Goal: Task Accomplishment & Management: Complete application form

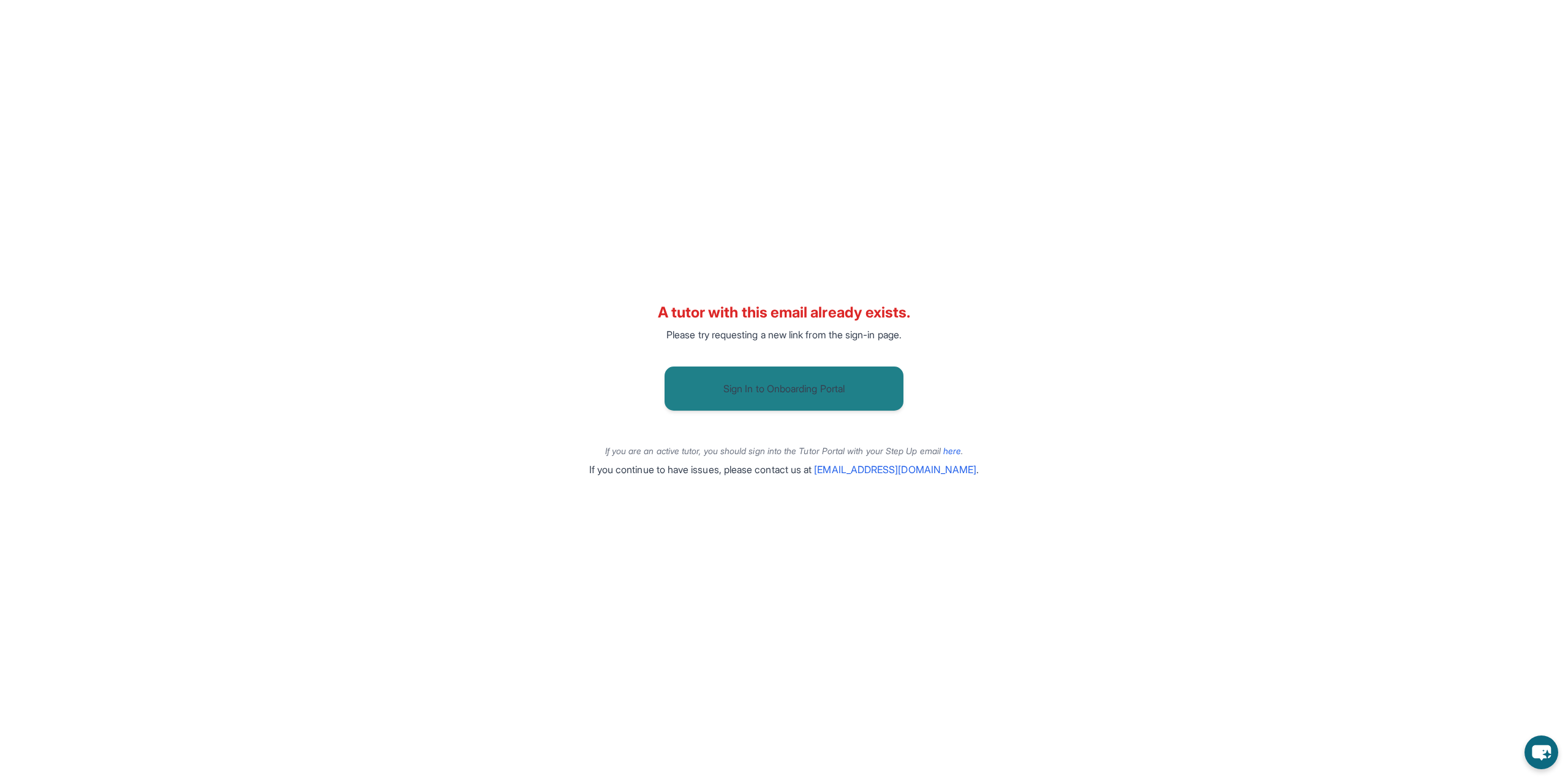
click at [742, 385] on button "Sign In to Onboarding Portal" at bounding box center [784, 388] width 239 height 44
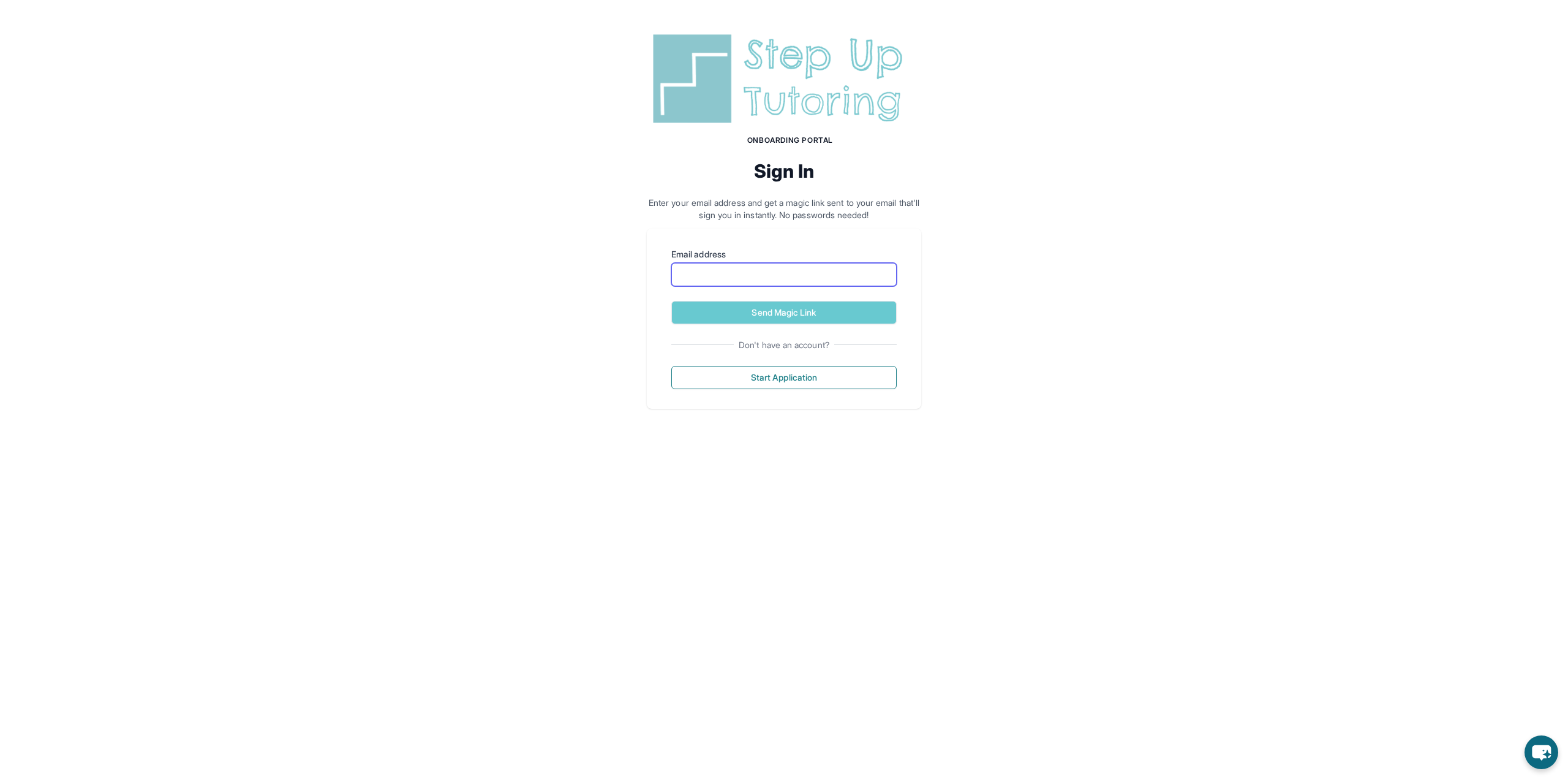
drag, startPoint x: 747, startPoint y: 267, endPoint x: 754, endPoint y: 267, distance: 7.0
click at [747, 267] on input "Email address" at bounding box center [784, 274] width 225 height 23
type input "**********"
click at [778, 312] on button "Send Magic Link" at bounding box center [784, 312] width 225 height 23
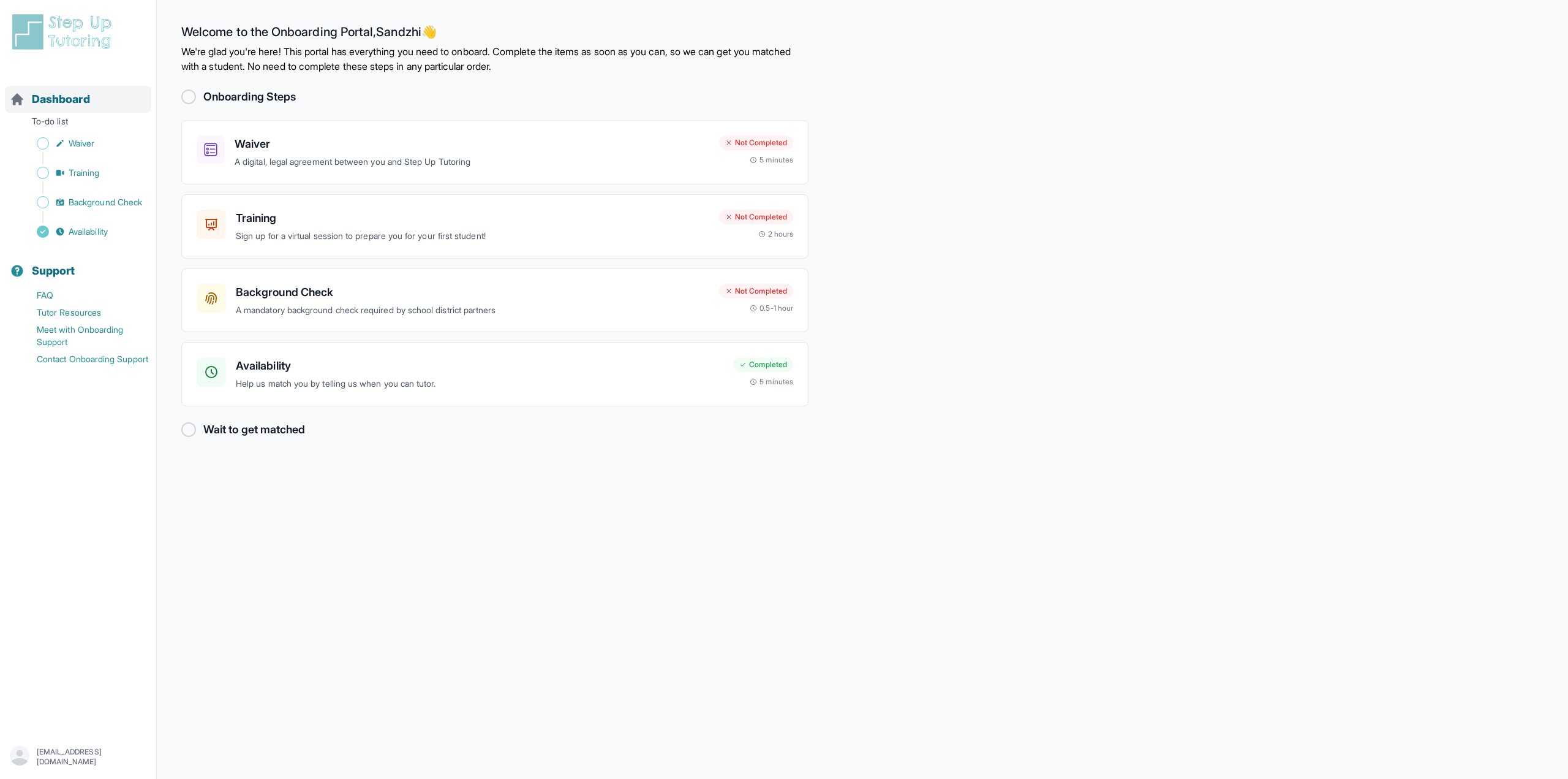
click at [97, 94] on div "Dashboard" at bounding box center [78, 99] width 146 height 27
click at [329, 134] on div "Waiver A digital, legal agreement between you and Step Up Tutoring Not Complete…" at bounding box center [495, 152] width 627 height 64
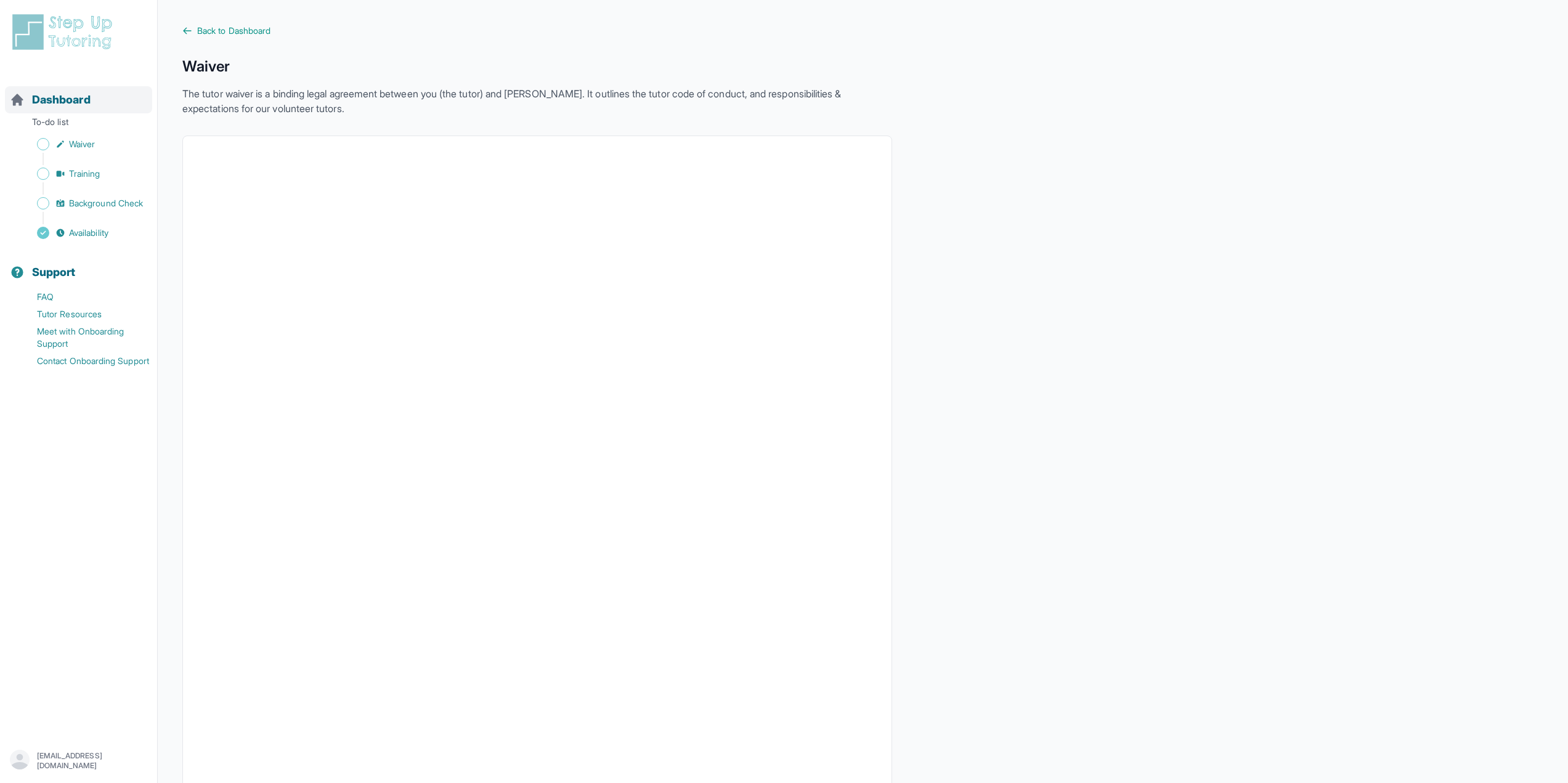
click at [67, 107] on span "Dashboard" at bounding box center [62, 99] width 59 height 17
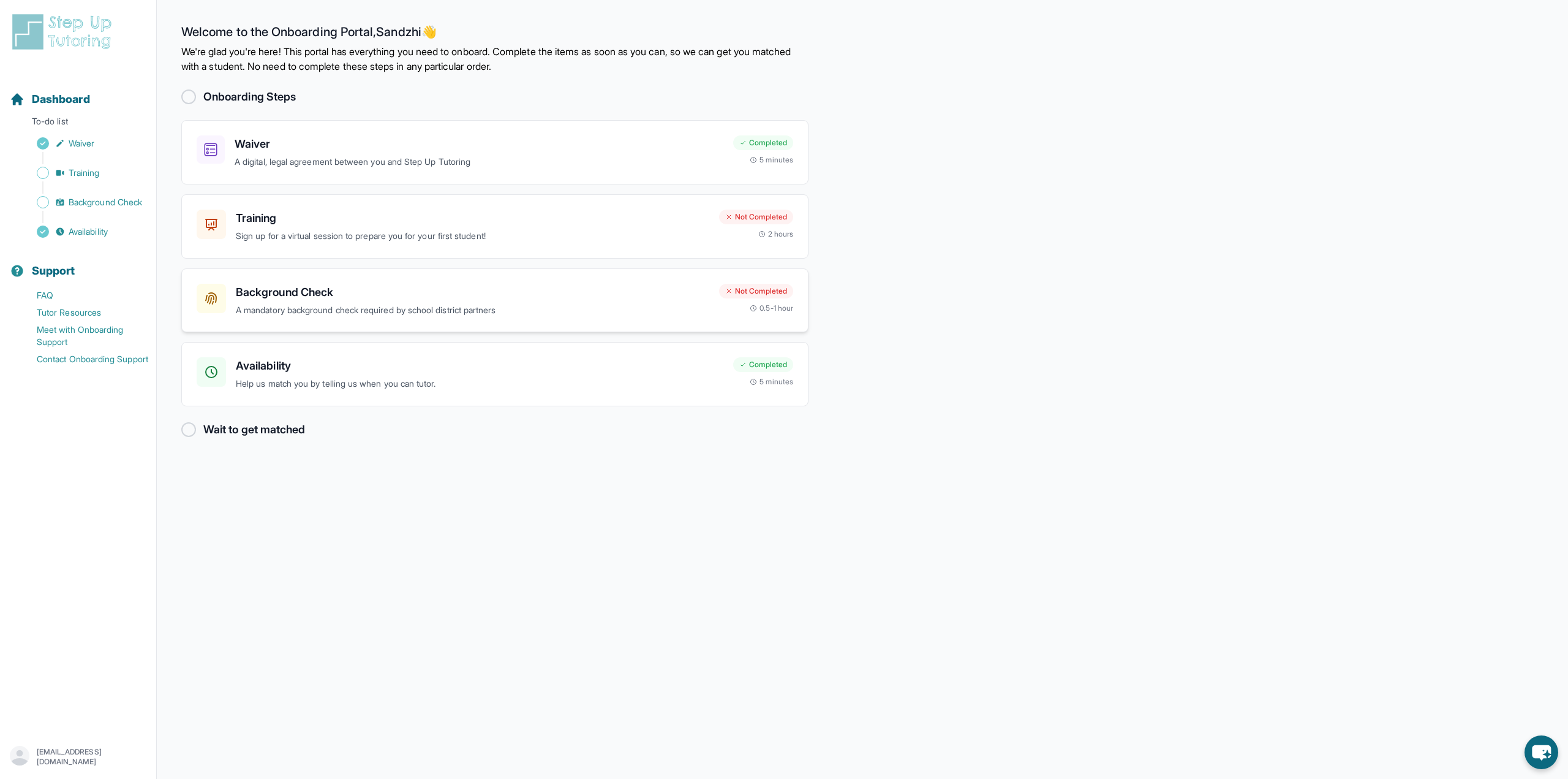
click at [462, 292] on h3 "Background Check" at bounding box center [473, 292] width 473 height 17
click at [600, 224] on h3 "Training" at bounding box center [473, 218] width 473 height 17
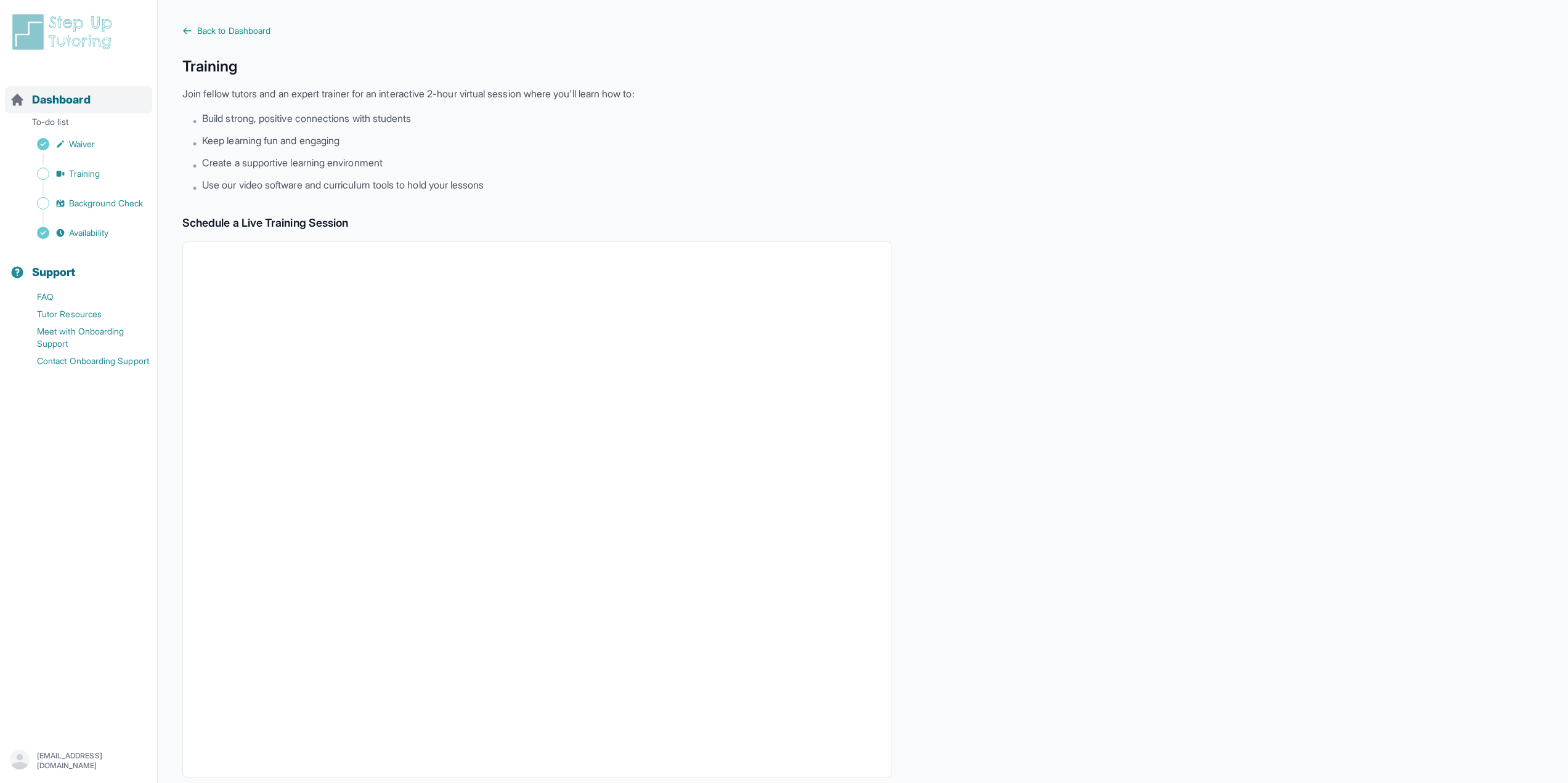
click at [60, 95] on span "Dashboard" at bounding box center [62, 99] width 59 height 17
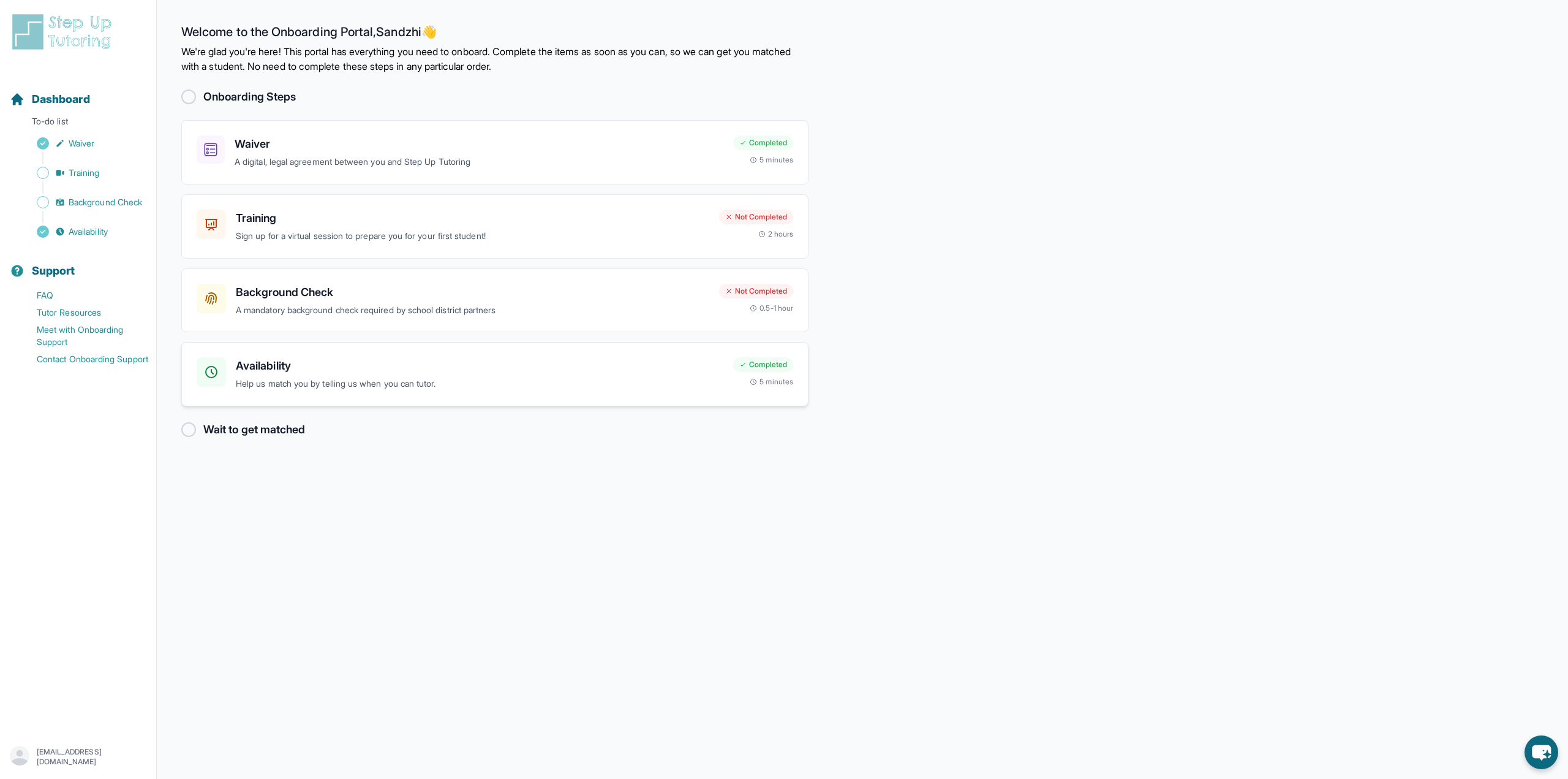
click at [414, 370] on h3 "Availability" at bounding box center [479, 365] width 488 height 17
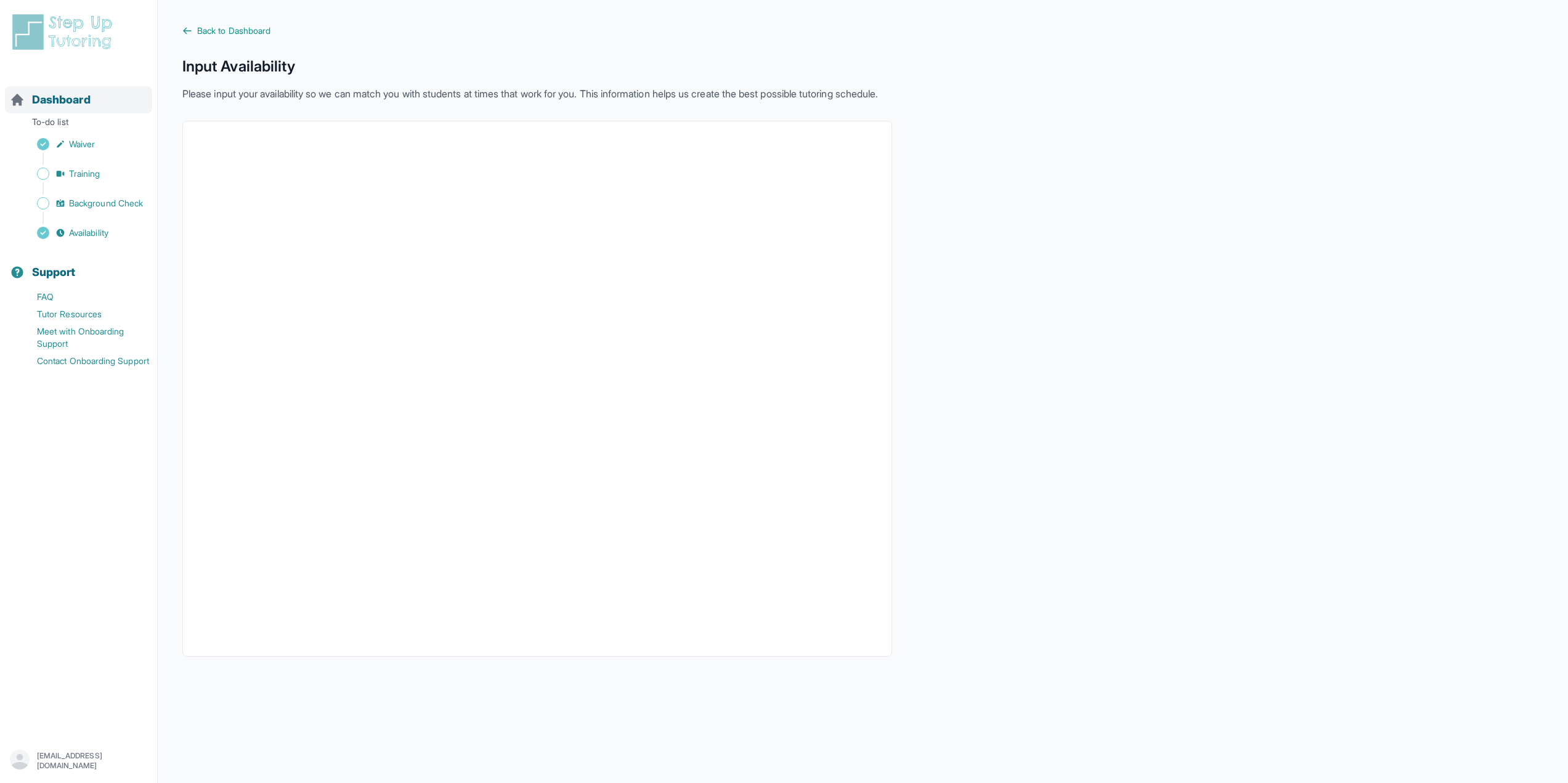
click at [62, 95] on span "Dashboard" at bounding box center [62, 99] width 59 height 17
